Goal: Task Accomplishment & Management: Manage account settings

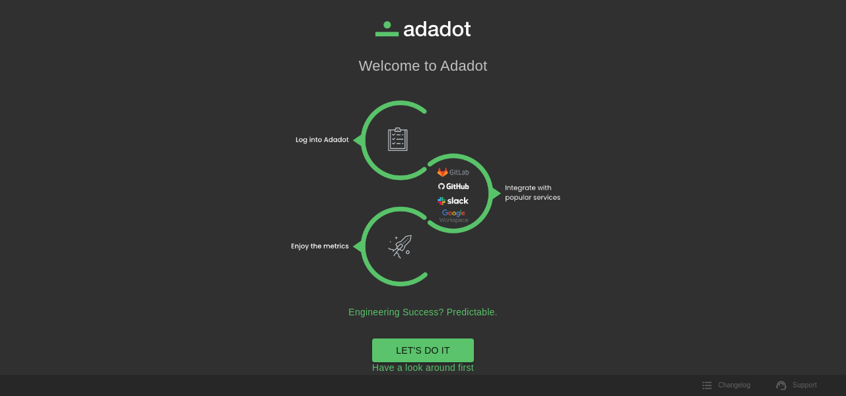
click at [418, 344] on link "LET'S DO IT" at bounding box center [423, 350] width 102 height 24
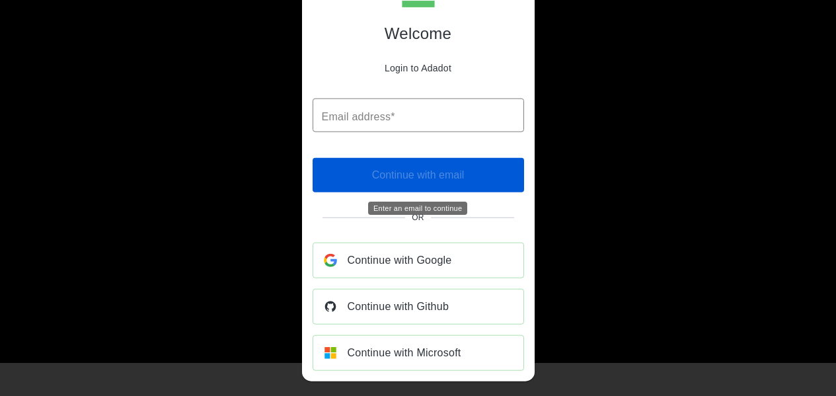
scroll to position [52, 0]
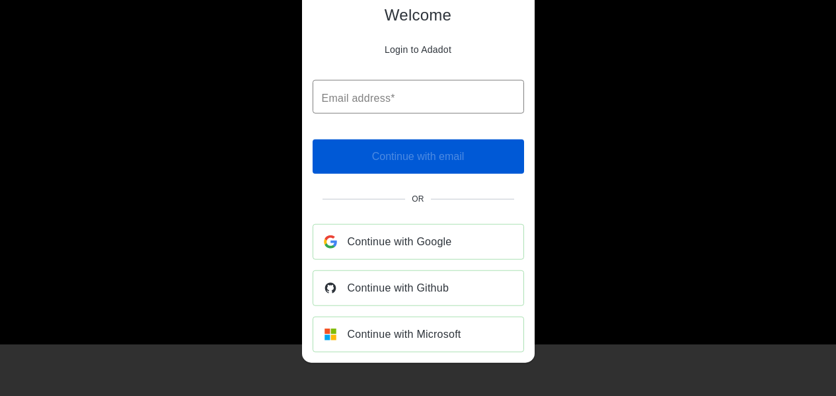
click at [387, 282] on span "Continue with Github" at bounding box center [399, 288] width 102 height 19
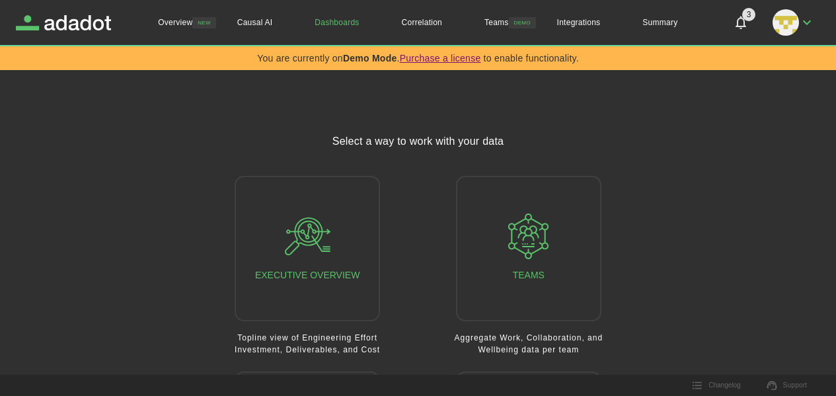
click at [358, 26] on link "Dashboards" at bounding box center [337, 22] width 87 height 45
click at [676, 30] on link "Summary" at bounding box center [659, 22] width 77 height 45
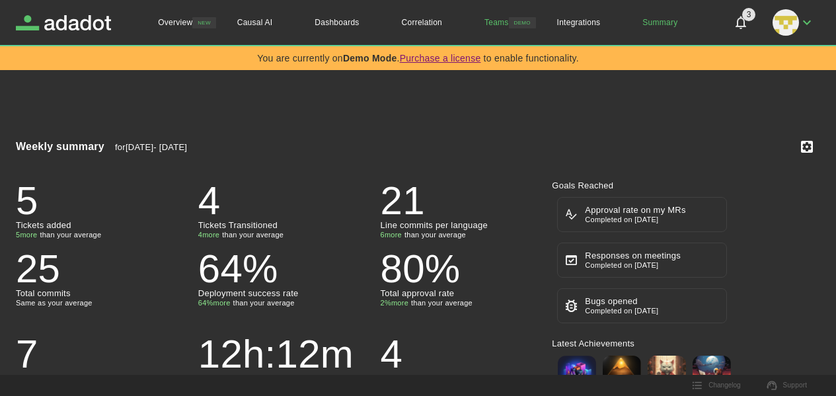
click at [506, 27] on link "Teams" at bounding box center [496, 22] width 67 height 45
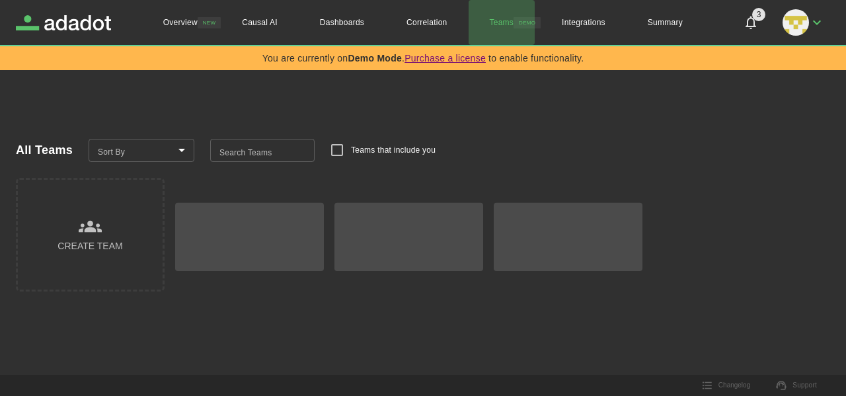
click at [506, 27] on link "Teams" at bounding box center [502, 22] width 67 height 45
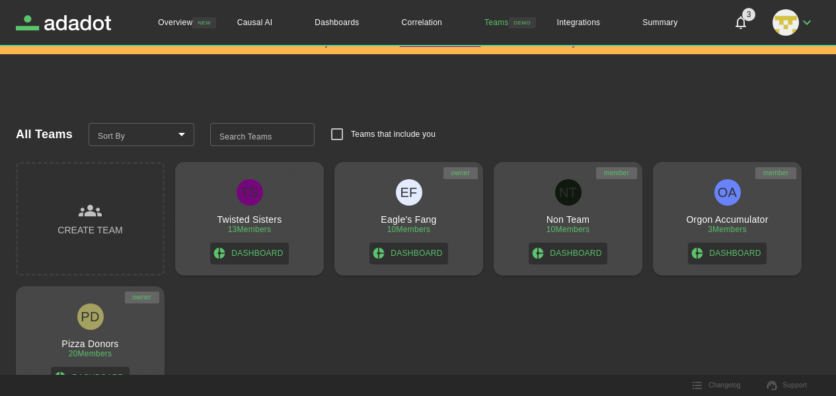
scroll to position [20, 0]
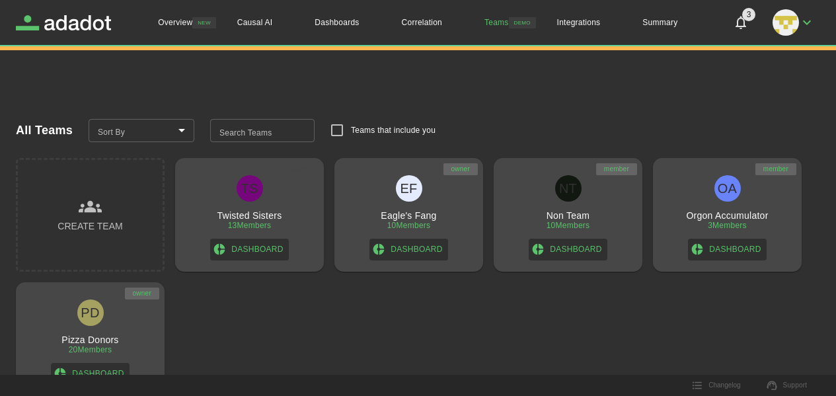
click at [258, 248] on link "Dashboard" at bounding box center [249, 250] width 78 height 22
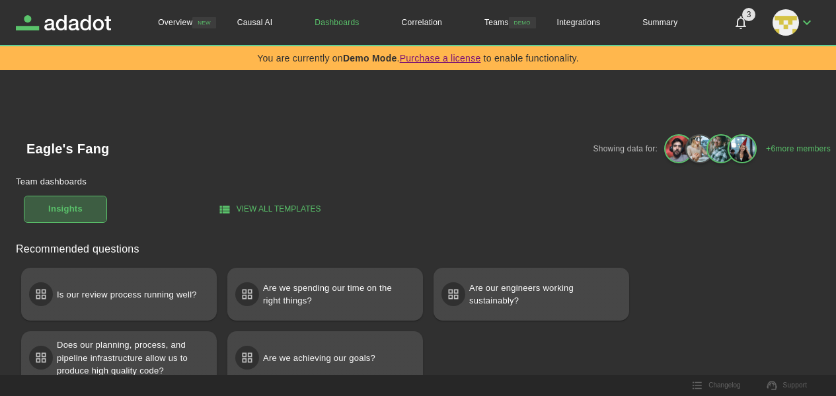
click at [77, 216] on h1 "Insights" at bounding box center [65, 209] width 34 height 15
click at [69, 145] on h1 "Eagle's Fang" at bounding box center [67, 148] width 83 height 13
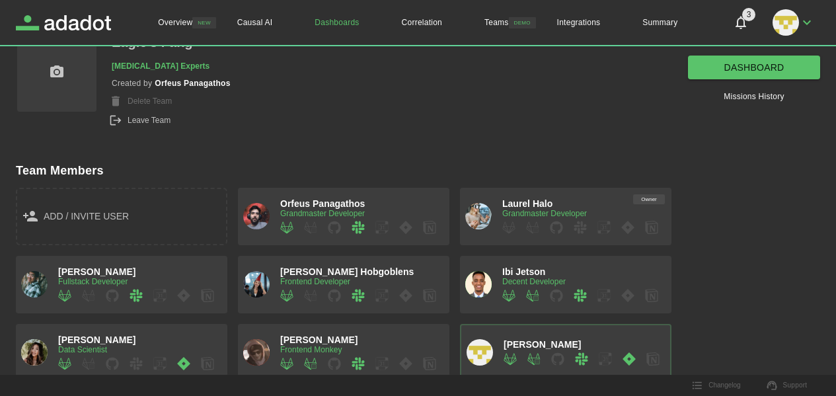
scroll to position [223, 0]
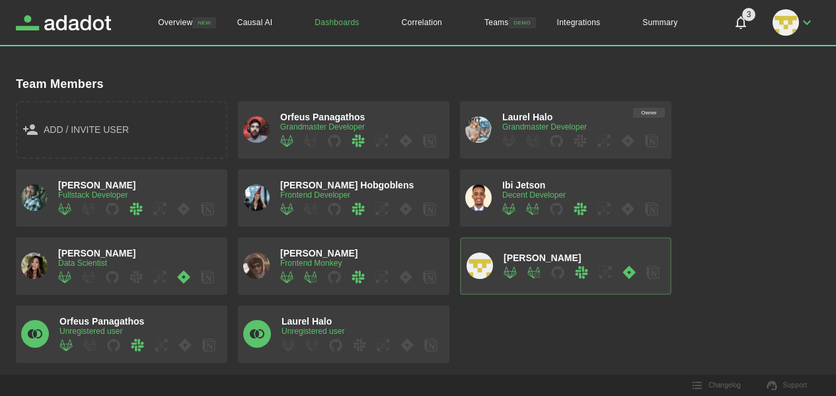
click at [273, 120] on div "Orfeus Panagathos Grandmaster Developer" at bounding box center [343, 130] width 201 height 36
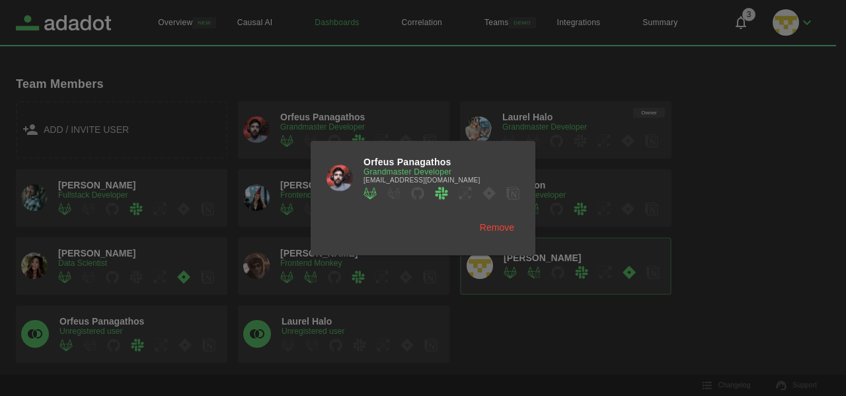
click at [344, 171] on img at bounding box center [340, 178] width 26 height 26
click at [376, 163] on span "Orfeus Panagathos" at bounding box center [408, 162] width 88 height 11
click at [74, 203] on div at bounding box center [423, 198] width 846 height 396
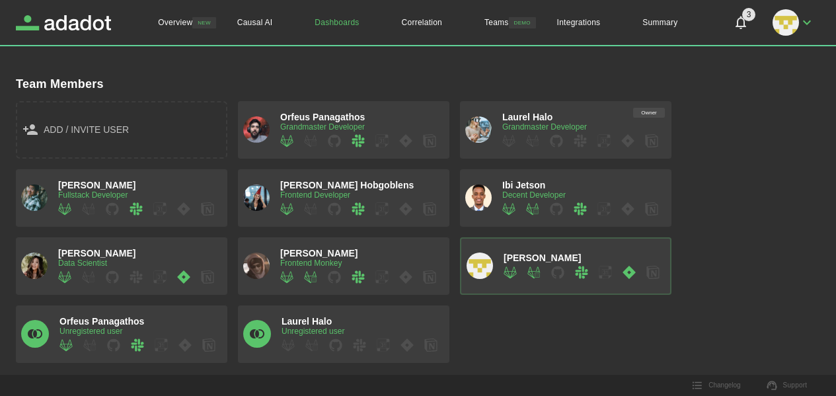
click at [163, 186] on div "[PERSON_NAME] Fullstack Developer" at bounding box center [136, 198] width 156 height 36
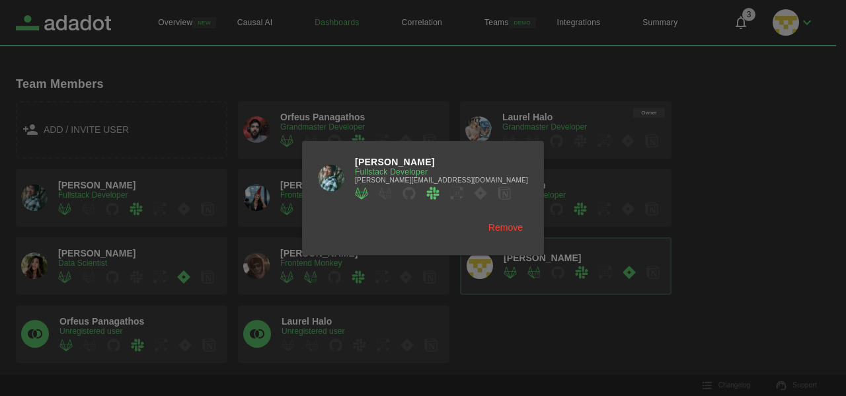
click at [406, 100] on div at bounding box center [423, 198] width 846 height 396
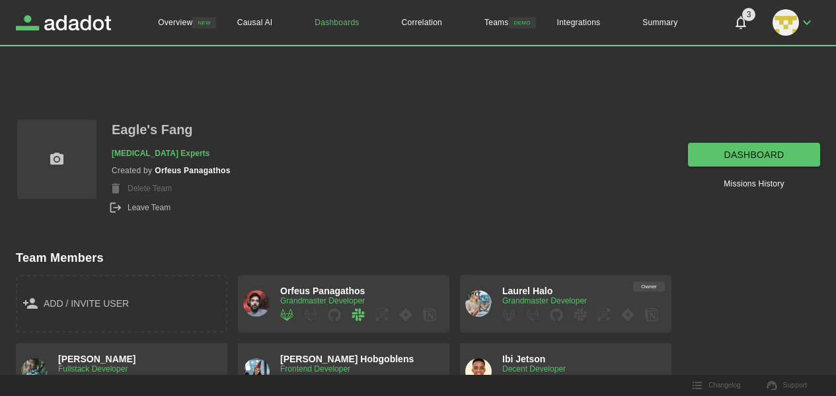
scroll to position [0, 0]
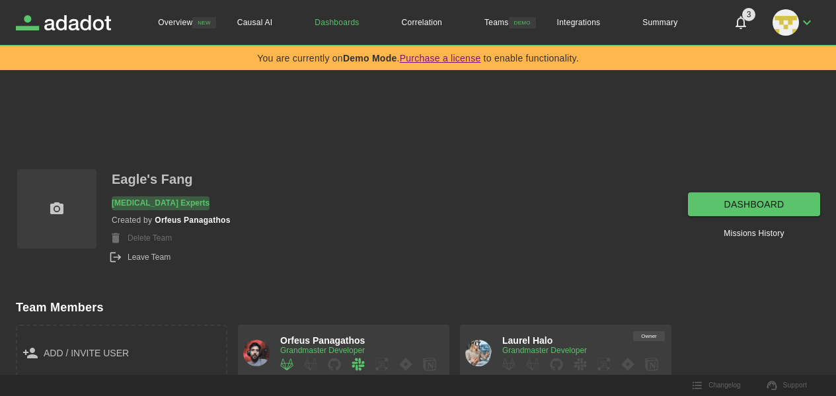
click at [161, 202] on p "[MEDICAL_DATA] Experts" at bounding box center [161, 203] width 98 height 14
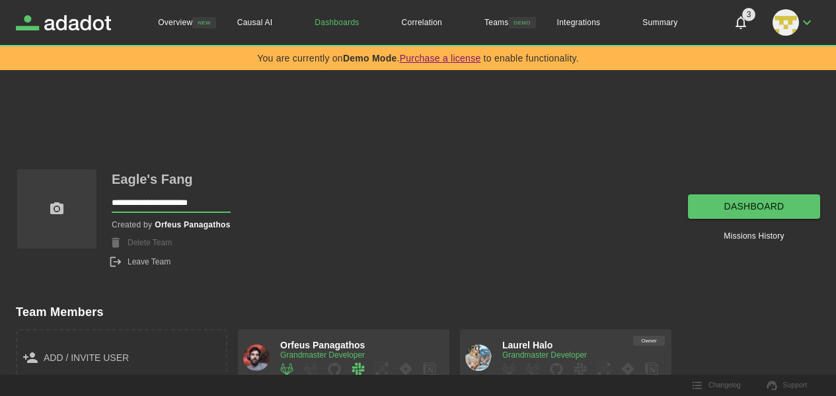
click at [157, 186] on p "Eagle's Fang" at bounding box center [152, 179] width 81 height 23
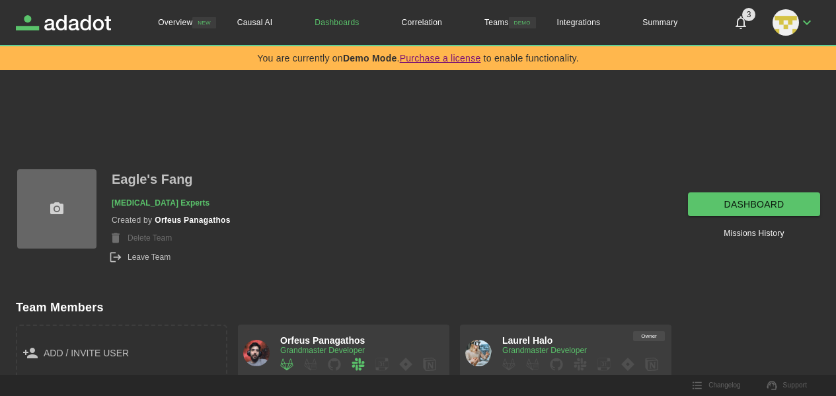
click at [71, 196] on label at bounding box center [56, 208] width 79 height 79
click at [0, 0] on input "file" at bounding box center [0, 0] width 0 height 0
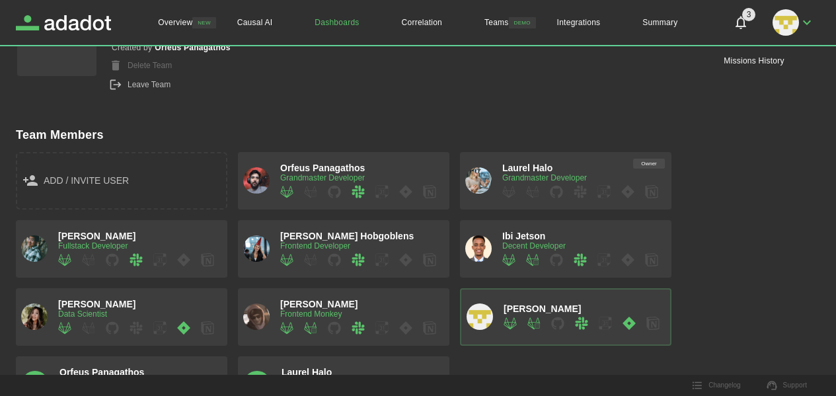
scroll to position [223, 0]
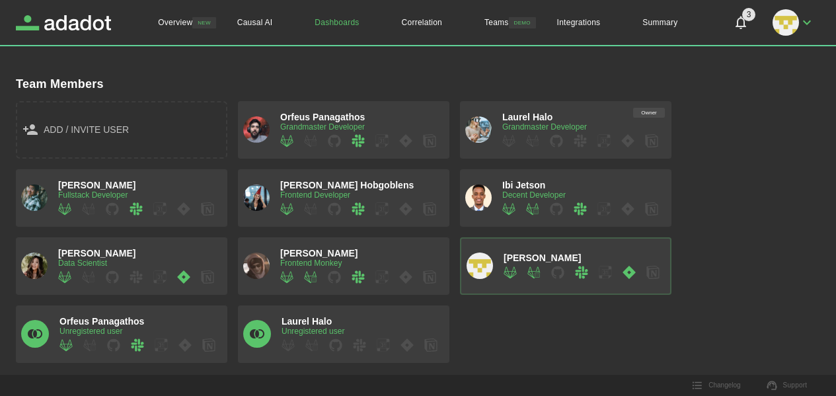
click at [33, 264] on img "button" at bounding box center [34, 266] width 26 height 26
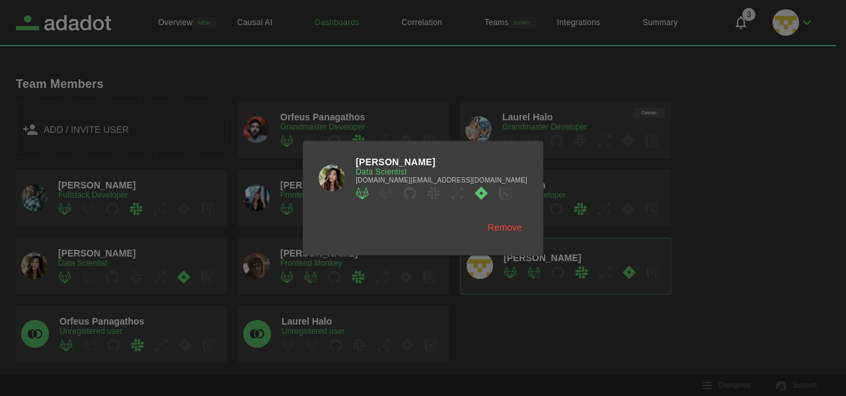
click at [389, 160] on span "[PERSON_NAME]" at bounding box center [396, 162] width 80 height 11
click at [377, 182] on span "[DOMAIN_NAME][EMAIL_ADDRESS][DOMAIN_NAME]" at bounding box center [442, 180] width 172 height 7
copy div "[DOMAIN_NAME][EMAIL_ADDRESS][DOMAIN_NAME]"
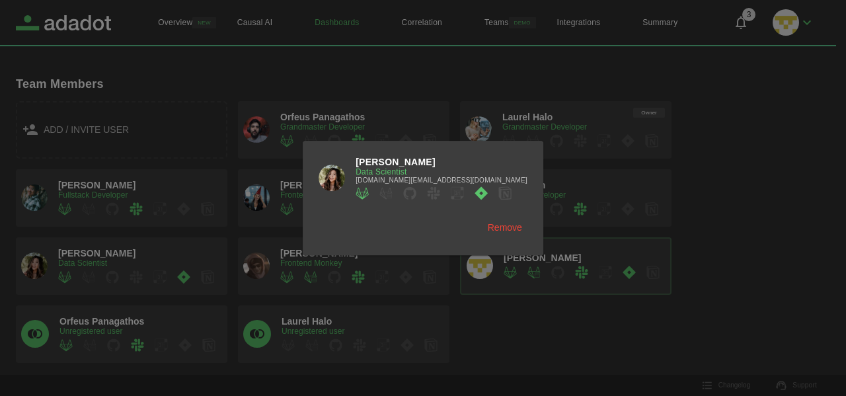
click at [623, 72] on div at bounding box center [423, 198] width 846 height 396
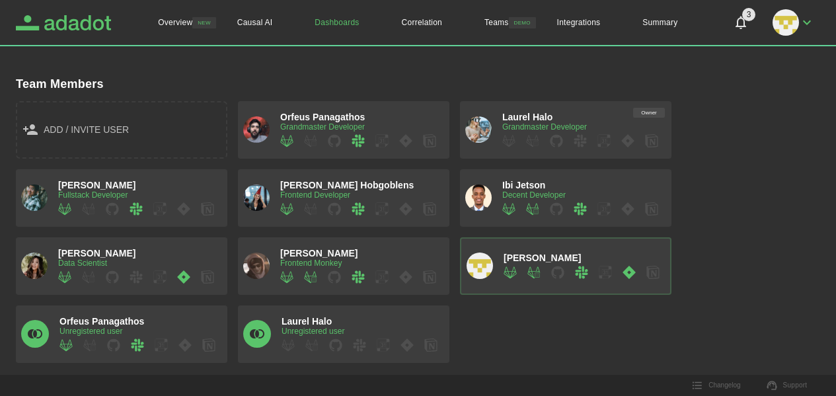
click at [69, 28] on icon "Adadot Homepage" at bounding box center [77, 22] width 67 height 15
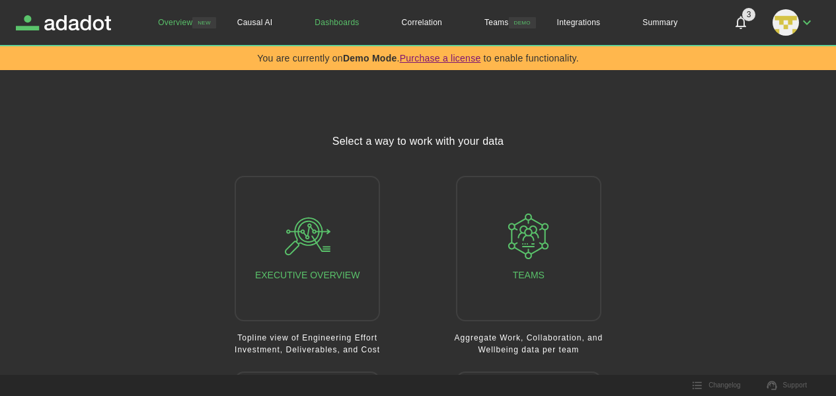
click at [156, 20] on link "Overview" at bounding box center [175, 22] width 77 height 45
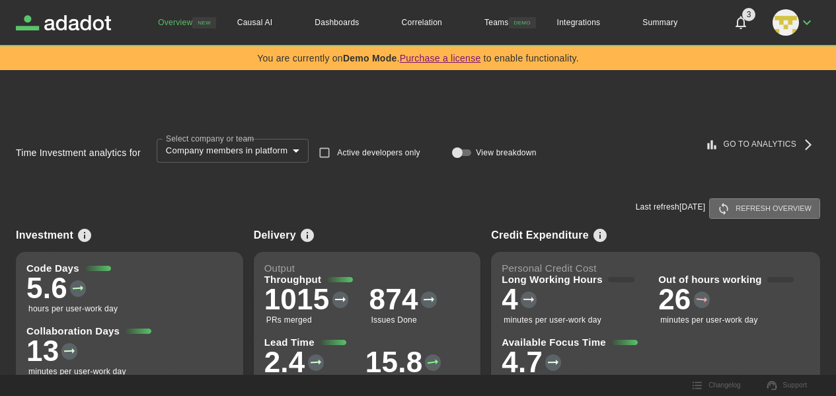
click at [748, 212] on button "Refresh overview" at bounding box center [764, 208] width 111 height 20
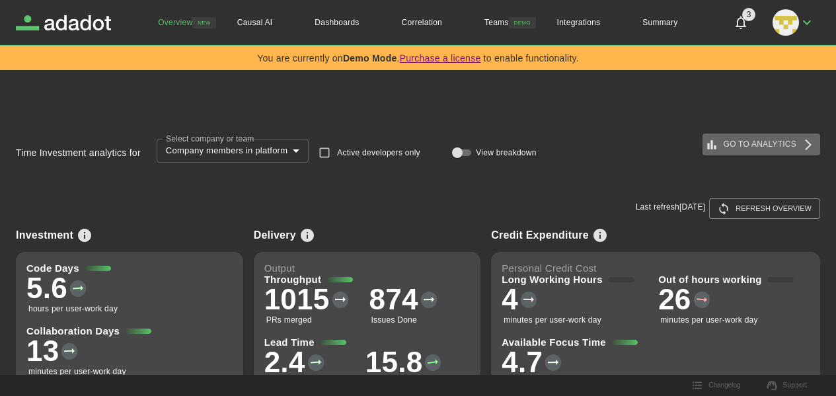
click at [732, 143] on link "Go to Analytics" at bounding box center [762, 145] width 118 height 22
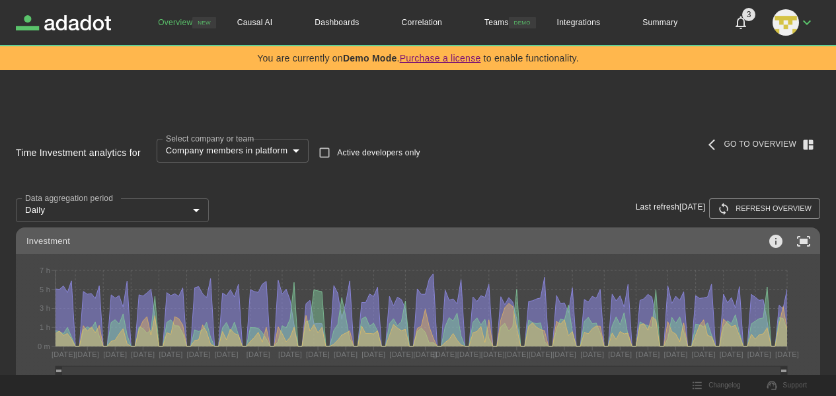
click at [803, 139] on icon at bounding box center [808, 144] width 13 height 13
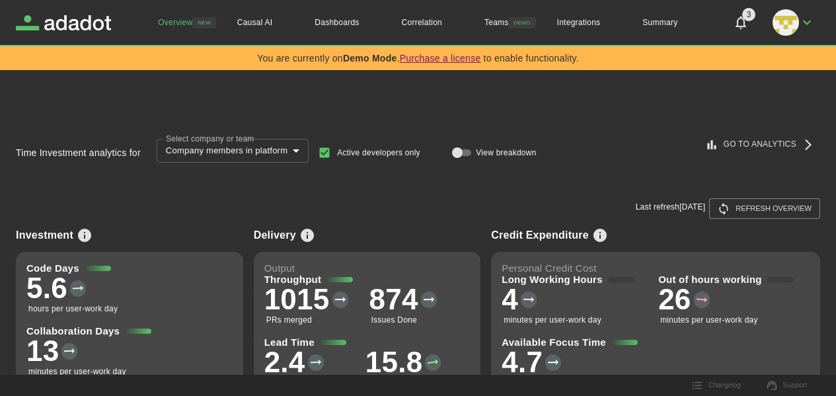
click at [267, 153] on body "**********" at bounding box center [418, 198] width 836 height 396
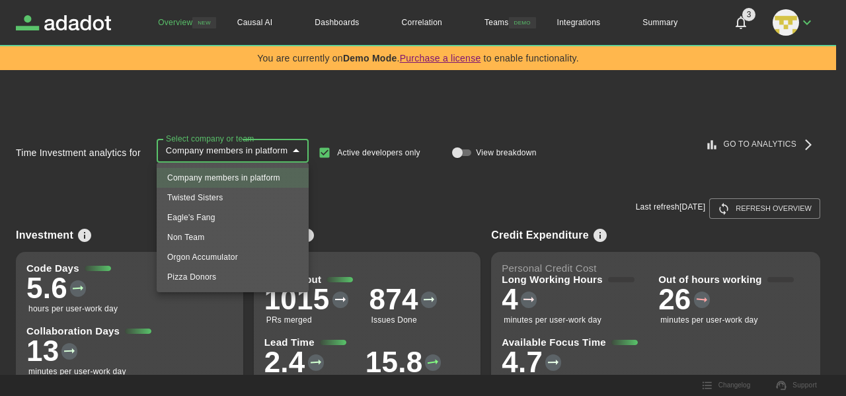
click at [266, 153] on div at bounding box center [423, 198] width 846 height 396
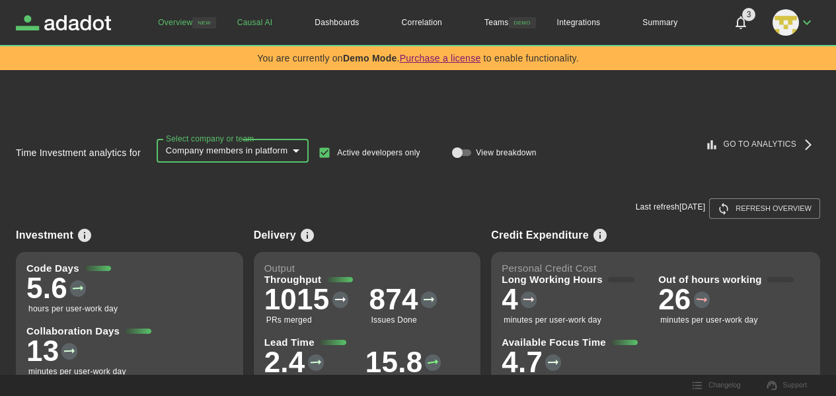
click at [256, 25] on link "Causal AI" at bounding box center [255, 22] width 78 height 45
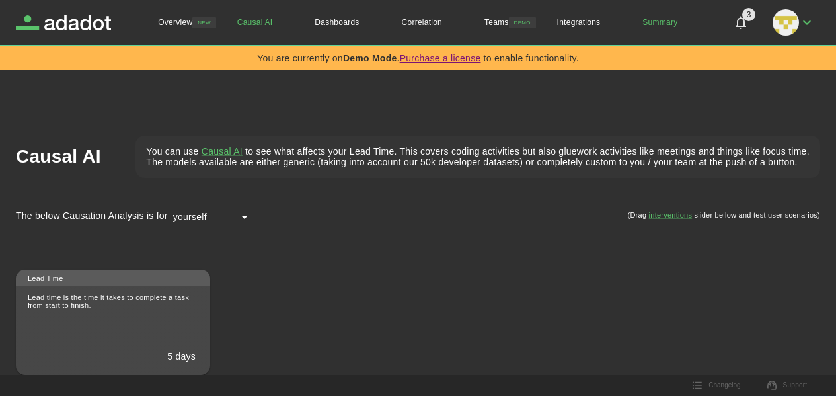
click at [660, 21] on link "Summary" at bounding box center [659, 22] width 77 height 45
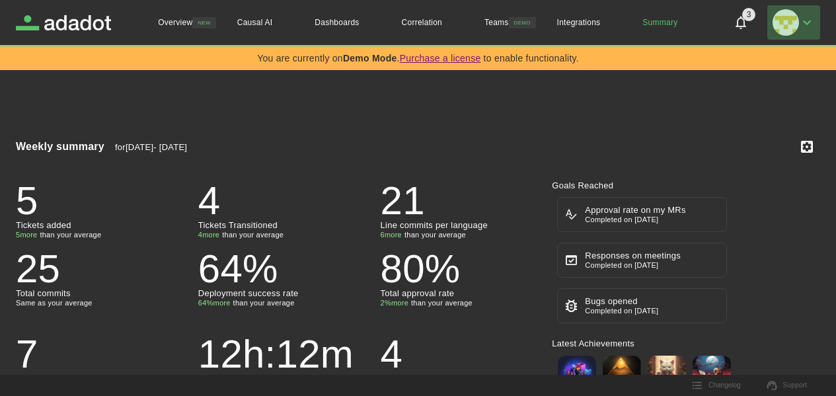
click at [808, 18] on icon "button" at bounding box center [807, 23] width 16 height 16
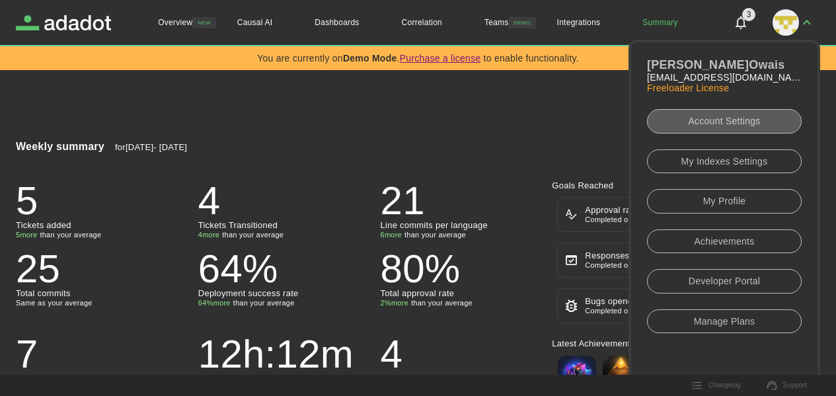
click at [723, 128] on link "Account Settings" at bounding box center [724, 121] width 155 height 24
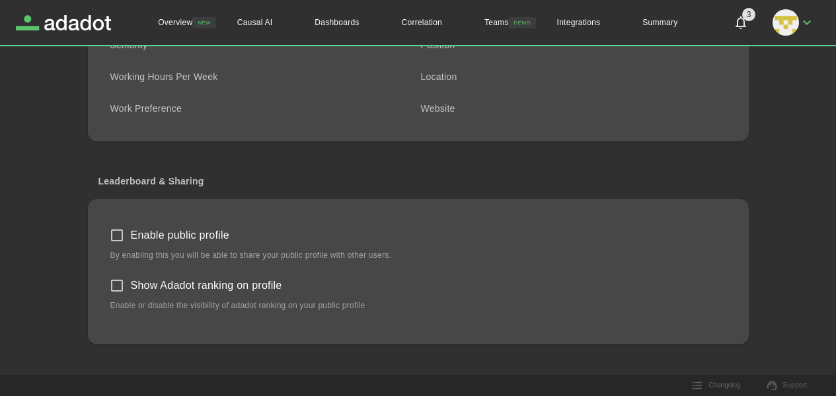
scroll to position [238, 0]
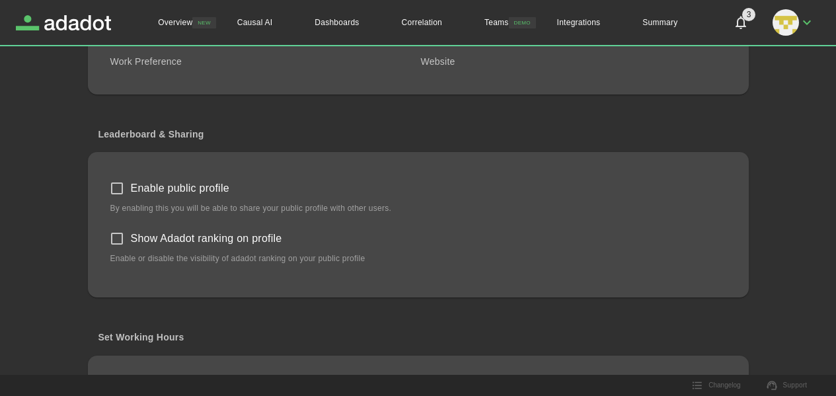
click at [247, 192] on label "Enable public profile" at bounding box center [409, 189] width 613 height 28
click at [257, 258] on p "Enable or disable the visibility of adadot ranking on your public profile" at bounding box center [418, 259] width 616 height 12
click at [141, 245] on span "Show Adadot ranking on profile" at bounding box center [206, 239] width 151 height 16
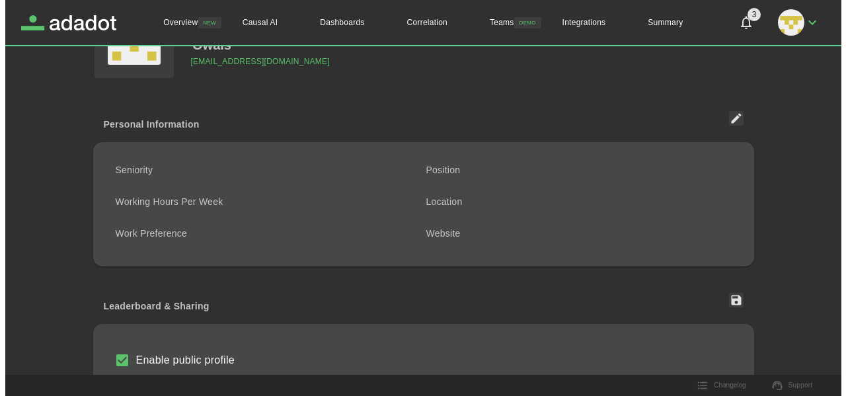
scroll to position [0, 0]
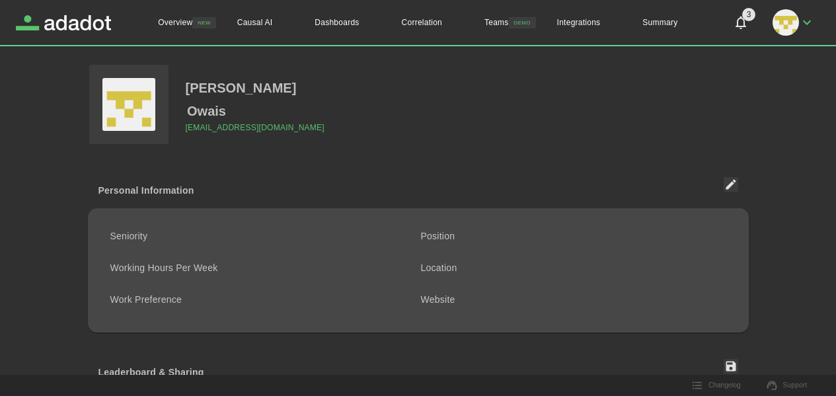
click at [787, 38] on button "button" at bounding box center [794, 22] width 53 height 34
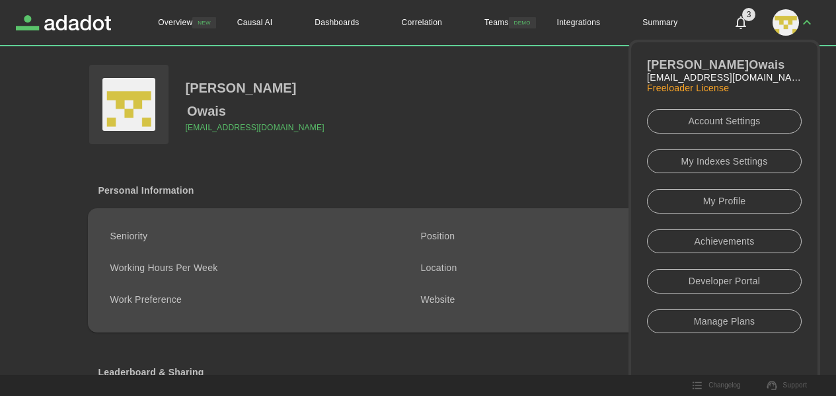
click at [734, 204] on link "My Profile" at bounding box center [724, 201] width 155 height 24
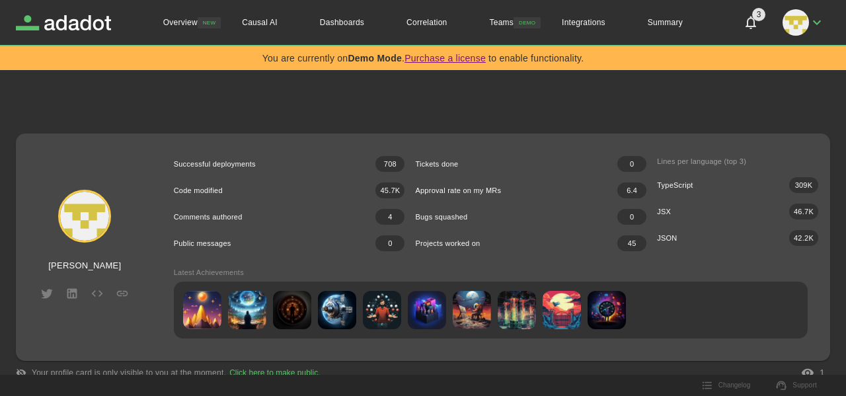
click at [91, 236] on img at bounding box center [84, 216] width 53 height 53
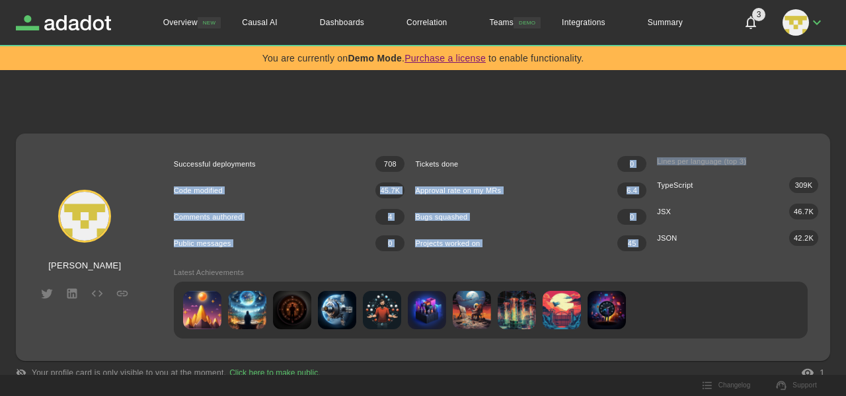
drag, startPoint x: 712, startPoint y: 165, endPoint x: 619, endPoint y: 157, distance: 92.9
click at [619, 157] on div "Successful deployments 708 Tickets done 0 Code modified 45.7K Approval rate on …" at bounding box center [491, 203] width 634 height 95
click at [619, 157] on p "0" at bounding box center [631, 164] width 29 height 16
